Goal: Task Accomplishment & Management: Manage account settings

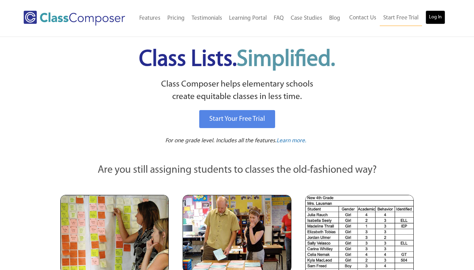
click at [438, 18] on link "Log In" at bounding box center [435, 17] width 20 height 14
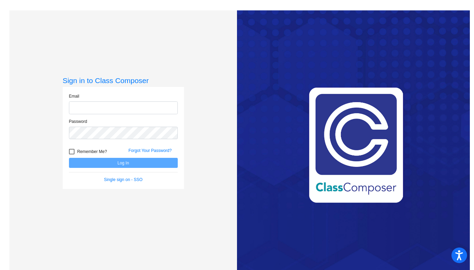
click at [124, 110] on input "email" at bounding box center [123, 108] width 109 height 13
click at [103, 110] on input "email" at bounding box center [123, 108] width 109 height 13
type input "g"
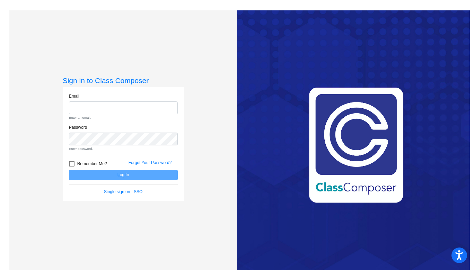
click at [37, 121] on div "Sign in to Class Composer Email Enter an email. Password Enter password. Rememb…" at bounding box center [123, 145] width 228 height 270
click at [88, 109] on input "email" at bounding box center [123, 108] width 109 height 13
type input "a"
